Goal: Information Seeking & Learning: Check status

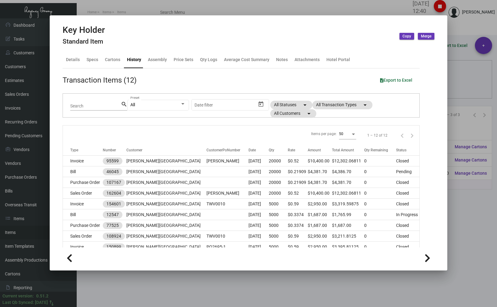
click at [113, 7] on div at bounding box center [248, 153] width 497 height 307
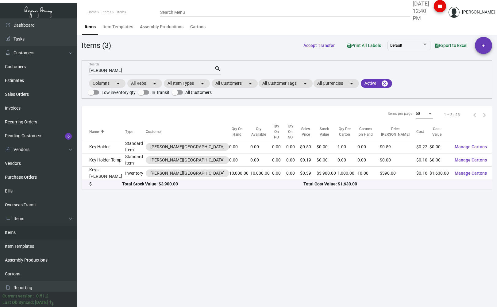
click at [121, 70] on input "[PERSON_NAME]" at bounding box center [151, 70] width 125 height 5
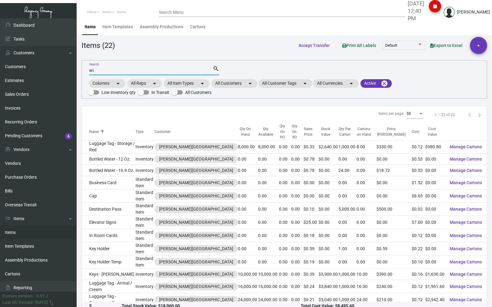
type input "w"
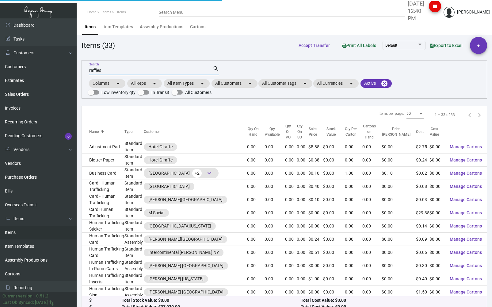
type input "raffles"
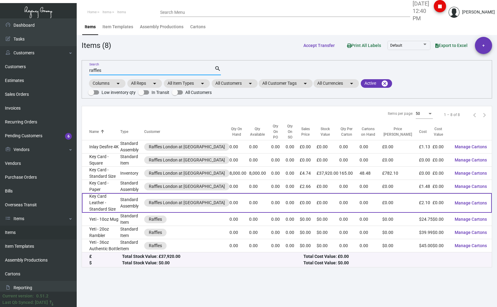
click at [100, 195] on td "Key Card Leather - Standard Size" at bounding box center [101, 203] width 38 height 20
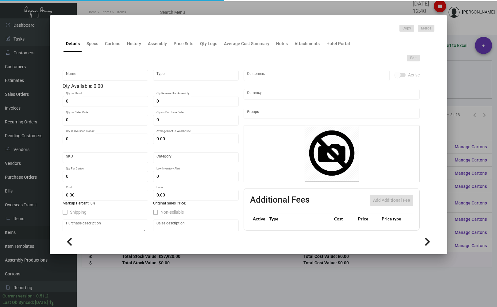
type input "Key Card Leather - Standard Size"
type input "Standard Assembly"
type input "£ 0.00"
type input "Standard"
type input "£ 2.10"
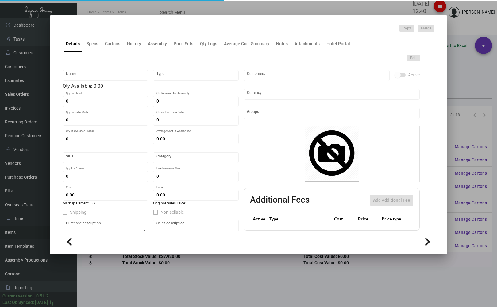
type input "£ 0.00"
checkbox input "true"
type input "United Kingdom Pound £"
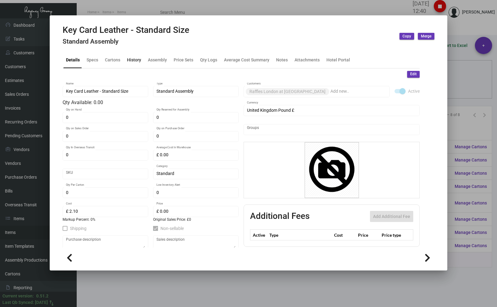
click at [136, 60] on div "History" at bounding box center [134, 59] width 14 height 6
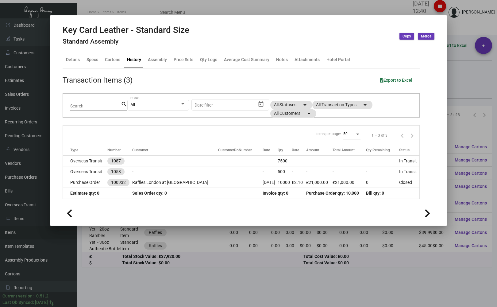
click at [126, 9] on div at bounding box center [248, 153] width 497 height 307
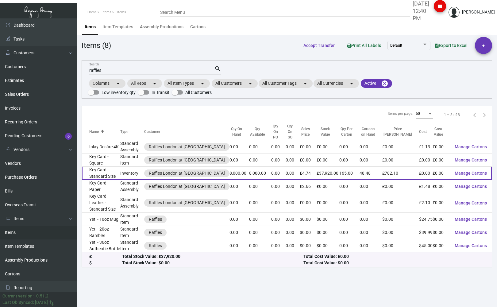
click at [96, 166] on td "Key Card - Standard Size" at bounding box center [101, 172] width 38 height 13
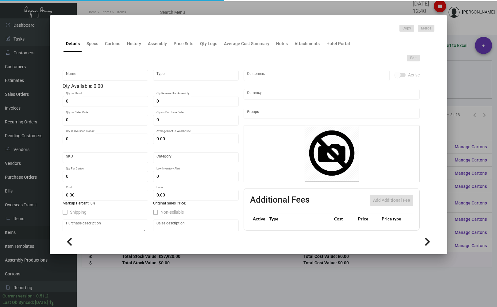
type input "Key Card - Standard Size"
type input "Inventory"
type input "8,000"
type input "£ 0.00"
type input "Standard"
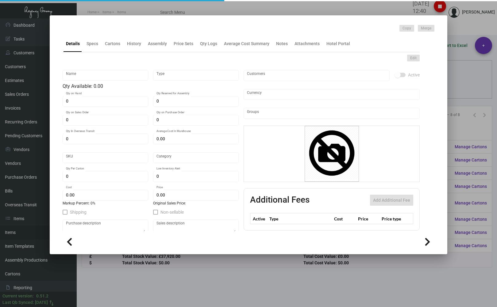
type input "165"
type input "£ 0.00"
type input "£ 4.74"
checkbox input "true"
type input "United Kingdom Pound £"
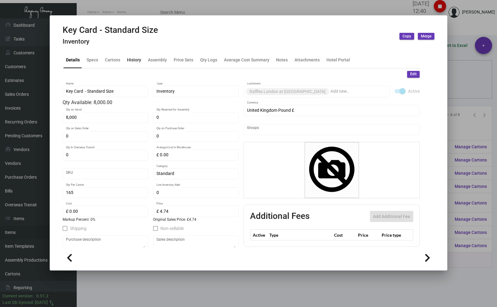
click at [132, 59] on div "History" at bounding box center [134, 59] width 14 height 6
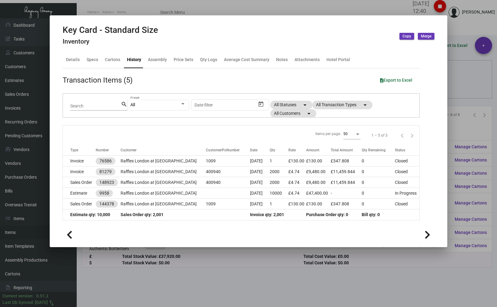
click at [141, 6] on div at bounding box center [248, 153] width 497 height 307
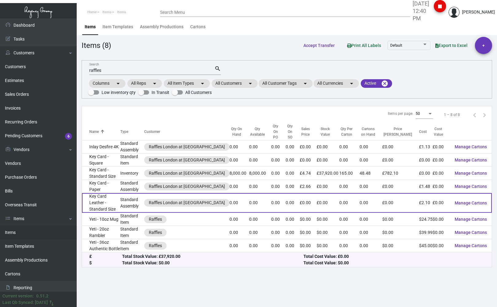
click at [97, 196] on td "Key Card Leather - Standard Size" at bounding box center [101, 203] width 38 height 20
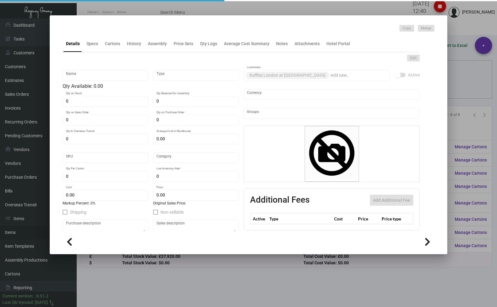
type input "Key Card Leather - Standard Size"
type input "Standard Assembly"
type input "£ 0.00"
type input "Standard"
type input "£ 2.10"
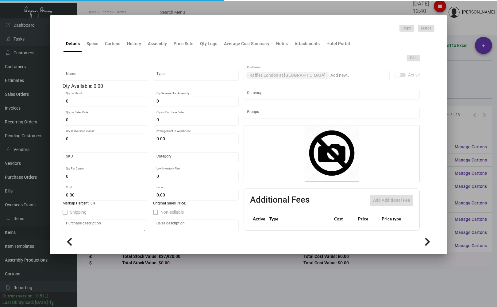
type input "£ 0.00"
checkbox input "true"
type input "United Kingdom Pound £"
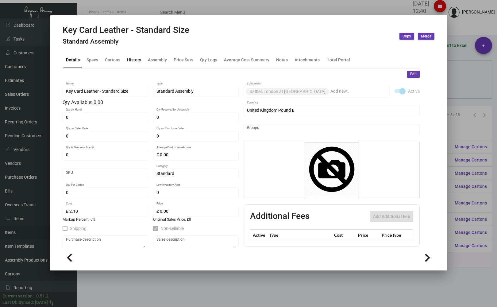
click at [132, 58] on div "History" at bounding box center [134, 59] width 14 height 6
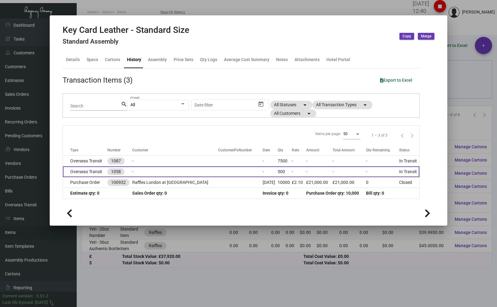
click at [91, 170] on td "Overseas Transit" at bounding box center [85, 171] width 44 height 11
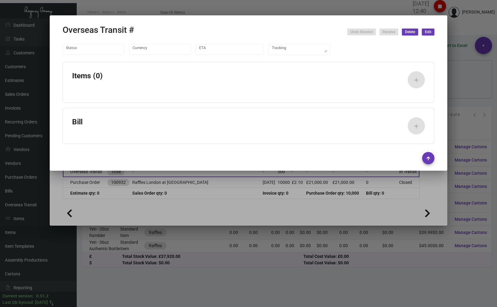
type input "United Kingdom Pound £"
type input "[DATE]"
type textarea "DHL 1673428820"
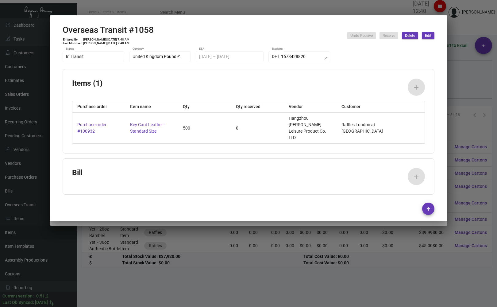
click at [122, 7] on div at bounding box center [248, 153] width 497 height 307
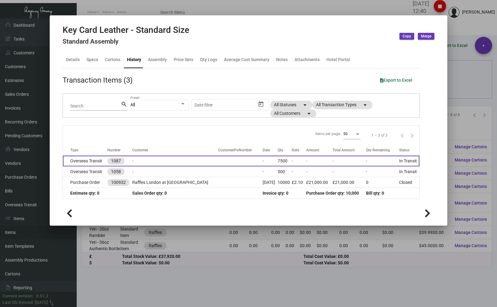
click at [91, 161] on td "Overseas Transit" at bounding box center [85, 160] width 44 height 11
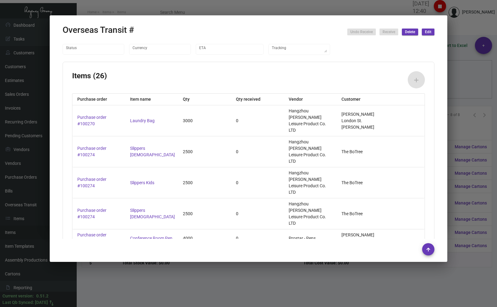
type input "United Kingdom Pound £"
type input "[DATE]"
type textarea "ID 727936 GBP"
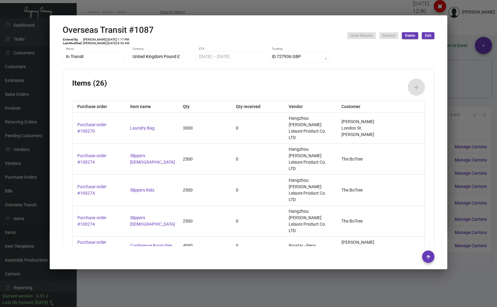
click at [190, 11] on div at bounding box center [248, 153] width 497 height 307
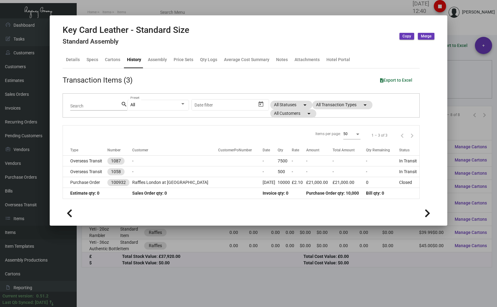
click at [190, 11] on div at bounding box center [248, 153] width 497 height 307
